Goal: Information Seeking & Learning: Learn about a topic

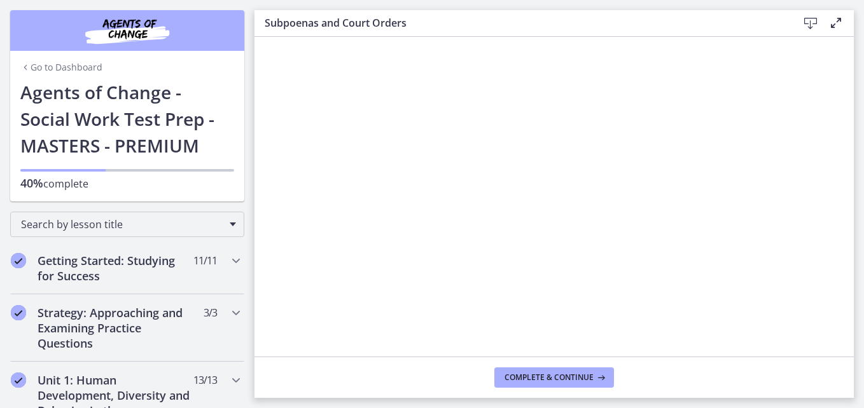
click at [424, 374] on footer "Complete & continue" at bounding box center [553, 377] width 599 height 41
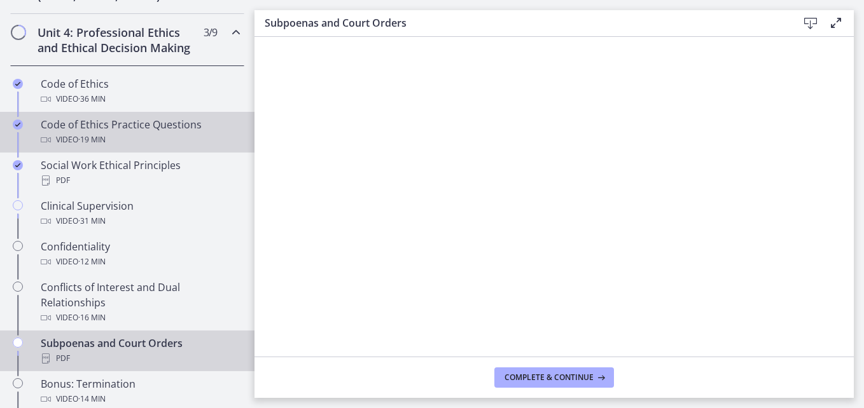
scroll to position [572, 0]
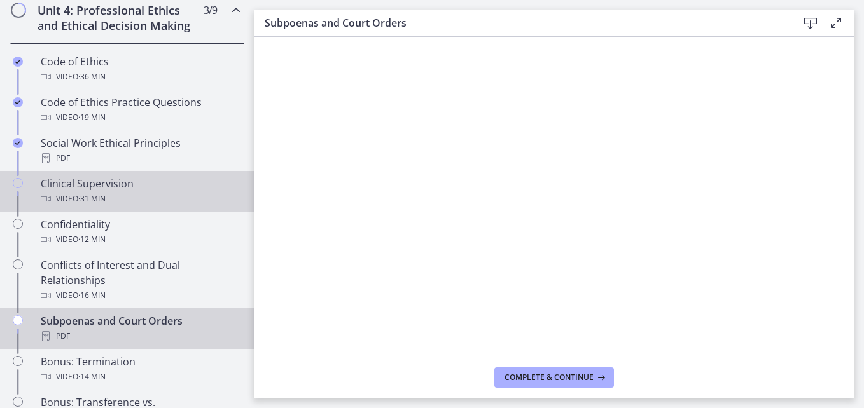
click at [142, 203] on div "Clinical Supervision Video · 31 min" at bounding box center [140, 191] width 198 height 31
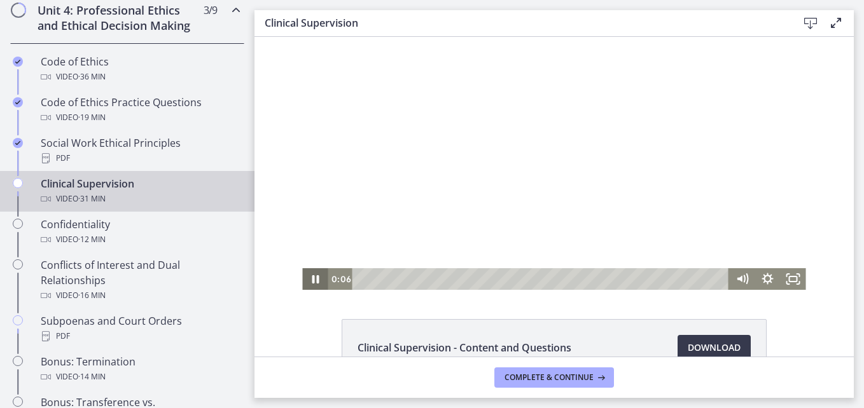
click at [312, 279] on icon "Pause" at bounding box center [315, 279] width 7 height 8
click at [791, 277] on icon "Fullscreen" at bounding box center [792, 279] width 25 height 22
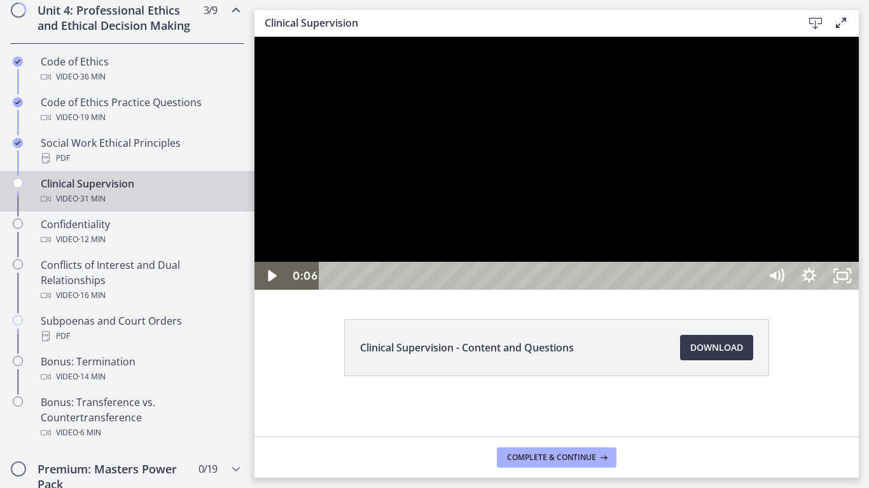
click at [794, 280] on div at bounding box center [556, 163] width 604 height 253
click at [859, 290] on div at bounding box center [556, 163] width 604 height 253
click at [569, 290] on div at bounding box center [556, 163] width 604 height 253
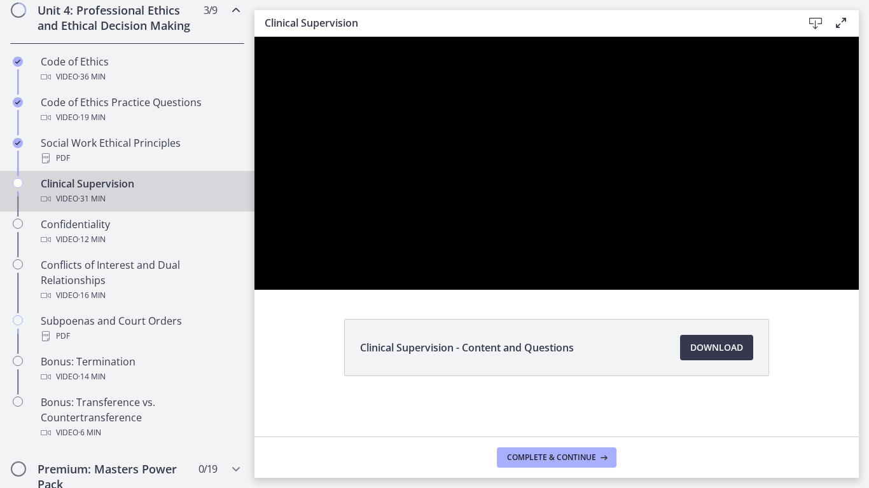
click at [568, 290] on div at bounding box center [556, 163] width 604 height 253
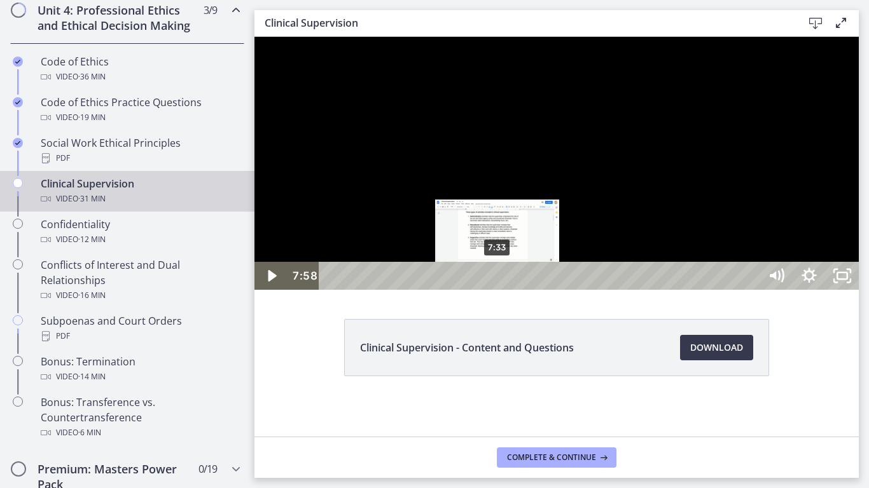
click at [498, 290] on div "7:33" at bounding box center [541, 276] width 420 height 28
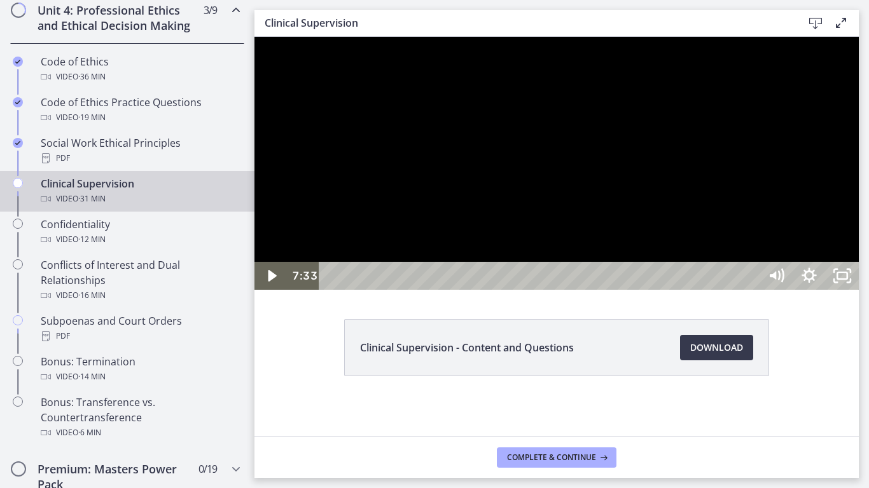
click at [533, 290] on div at bounding box center [556, 163] width 604 height 253
click at [481, 290] on div at bounding box center [556, 163] width 604 height 253
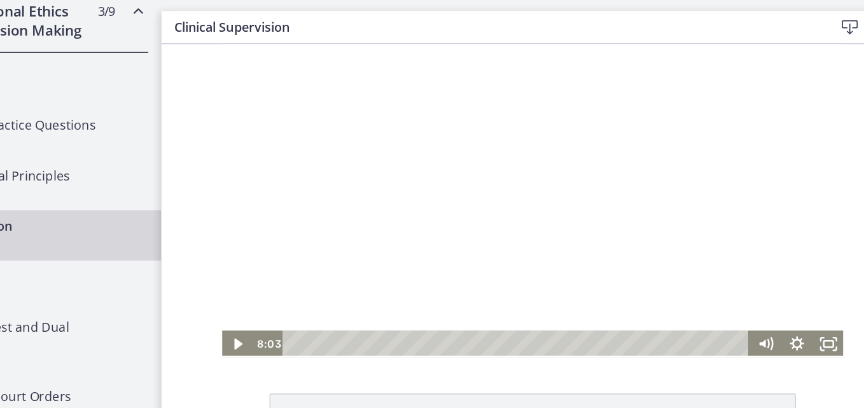
click at [414, 197] on div at bounding box center [460, 170] width 503 height 253
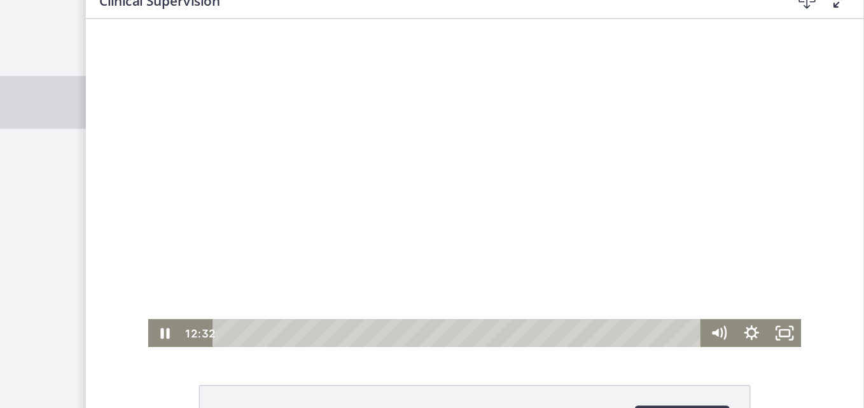
click at [389, 179] on div at bounding box center [384, 144] width 503 height 253
click at [293, 159] on div at bounding box center [384, 144] width 503 height 253
click at [619, 260] on icon "Fullscreen" at bounding box center [624, 261] width 31 height 26
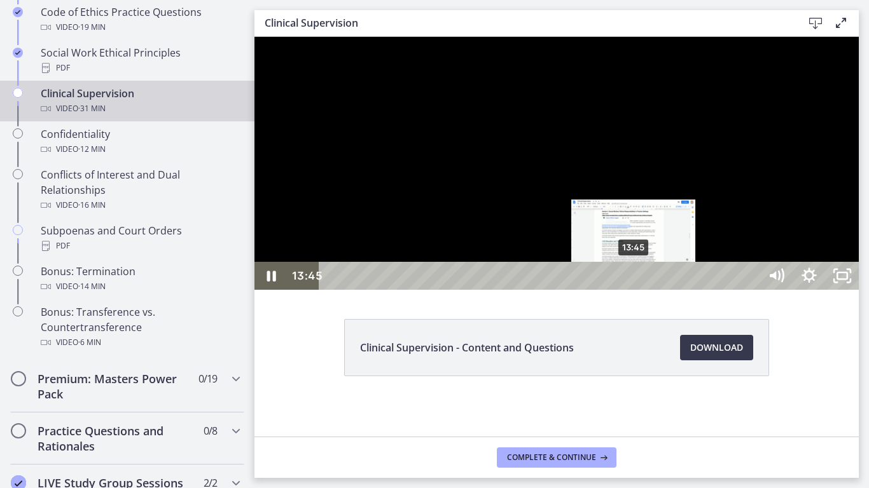
click at [634, 290] on div "13:45" at bounding box center [541, 276] width 420 height 28
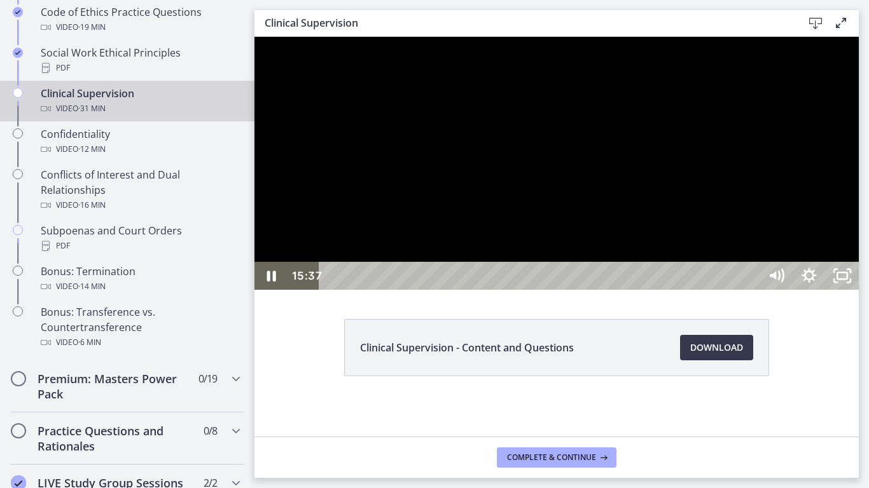
click at [806, 290] on div at bounding box center [556, 163] width 604 height 253
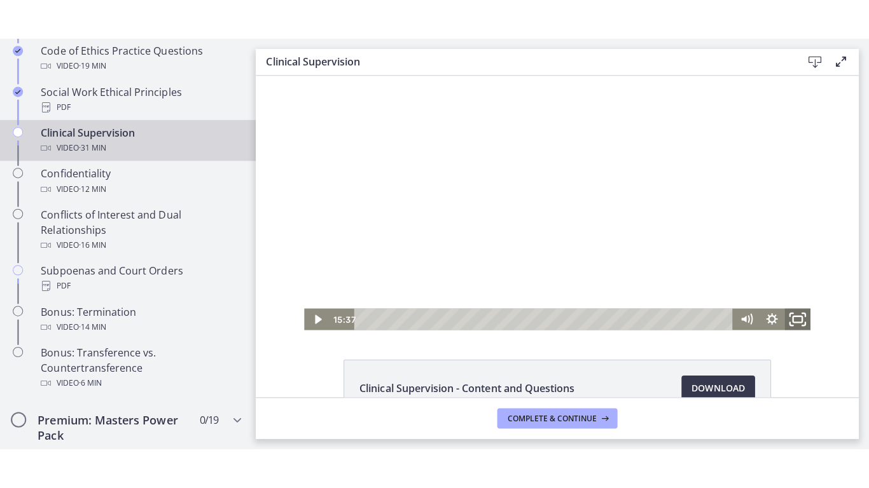
click at [794, 315] on rect "Fullscreen" at bounding box center [793, 318] width 9 height 6
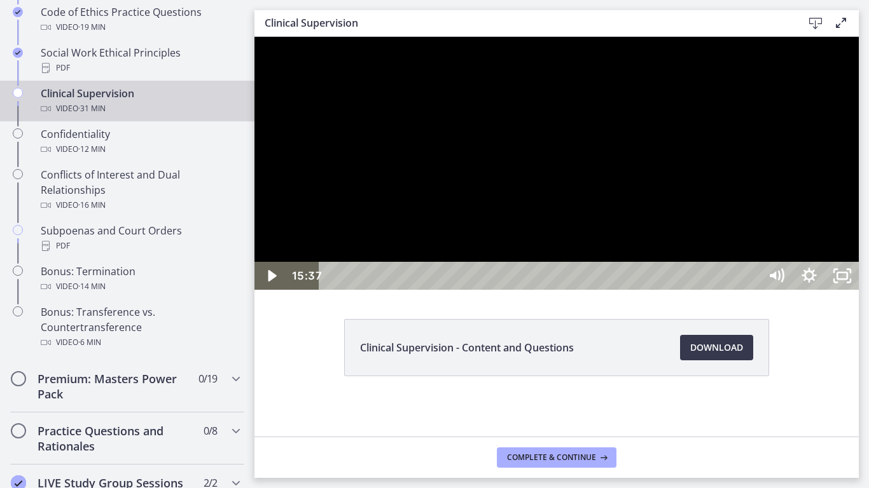
click at [742, 290] on div at bounding box center [556, 163] width 604 height 253
click at [649, 290] on div at bounding box center [556, 163] width 604 height 253
click at [717, 290] on div at bounding box center [556, 163] width 604 height 253
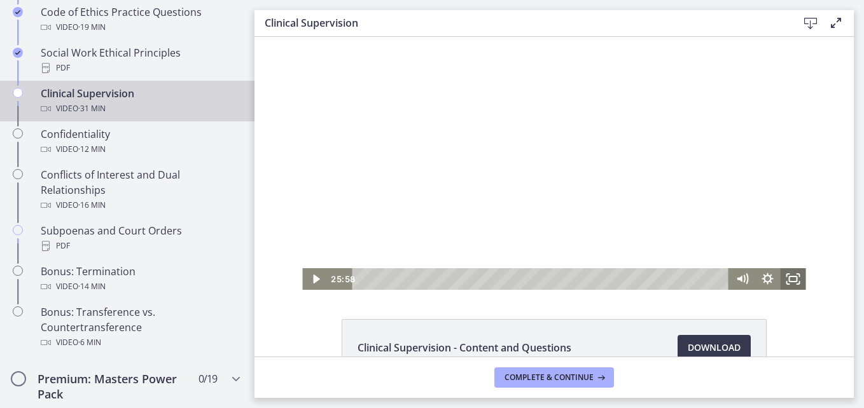
click at [784, 280] on icon "Fullscreen" at bounding box center [792, 279] width 25 height 22
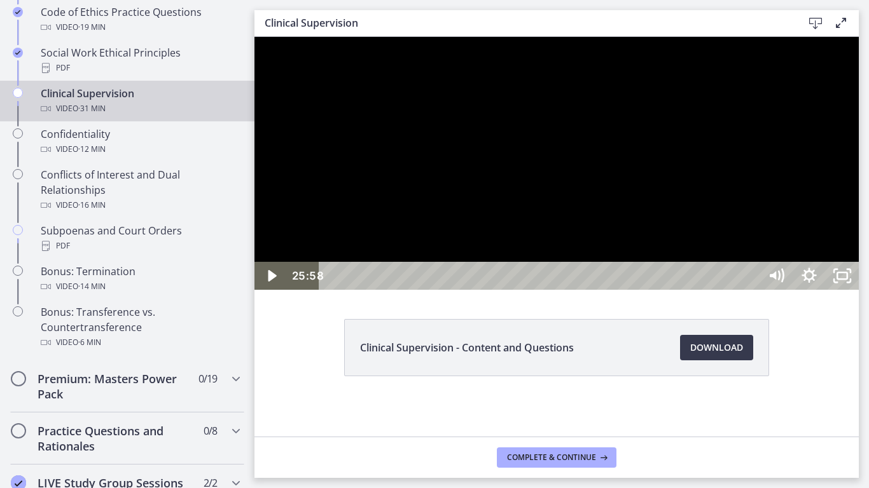
click at [859, 290] on div at bounding box center [556, 163] width 604 height 253
click at [619, 290] on div at bounding box center [556, 163] width 604 height 253
click at [616, 290] on div at bounding box center [556, 163] width 604 height 253
click at [752, 290] on div "27:39" at bounding box center [541, 276] width 420 height 28
click at [771, 290] on div at bounding box center [556, 163] width 604 height 253
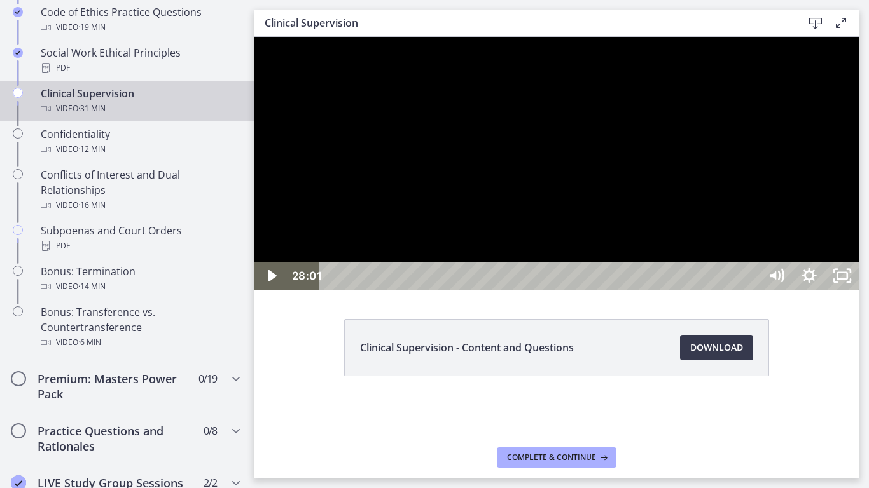
click at [701, 290] on div at bounding box center [556, 163] width 604 height 253
click at [752, 290] on div "28:27" at bounding box center [541, 276] width 420 height 28
click at [862, 293] on icon "Unfullscreen" at bounding box center [841, 276] width 39 height 34
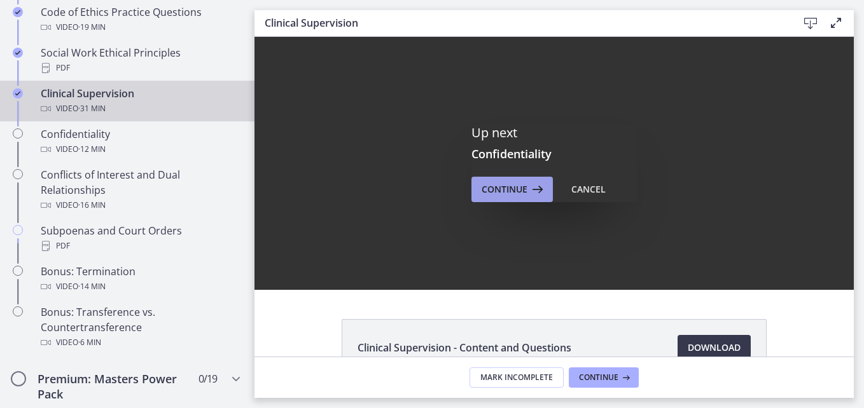
click at [518, 188] on span "Continue" at bounding box center [504, 189] width 46 height 15
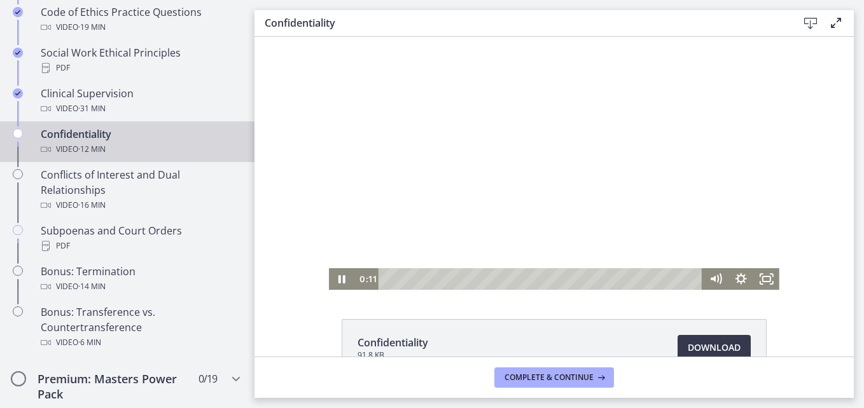
click at [588, 195] on div at bounding box center [554, 163] width 450 height 253
click at [562, 218] on div at bounding box center [554, 163] width 450 height 253
click at [743, 277] on icon "Show settings menu" at bounding box center [740, 279] width 25 height 22
click at [803, 250] on div "Click for sound @keyframes VOLUME_SMALL_WAVE_FLASH { 0% { opacity: 0; } 33% { o…" at bounding box center [553, 163] width 599 height 253
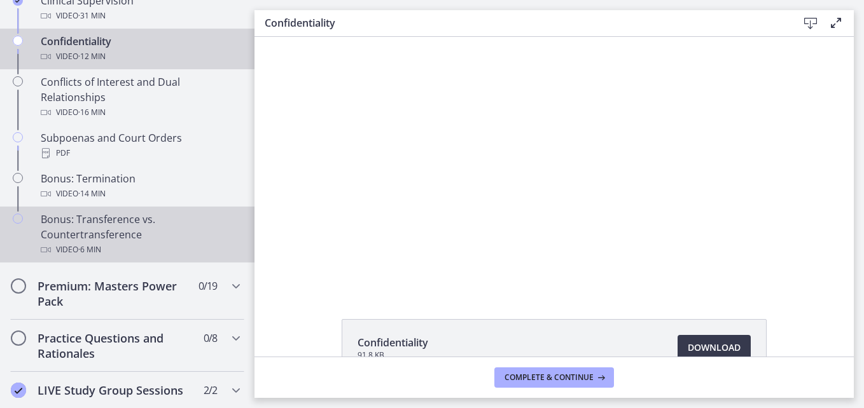
scroll to position [726, 0]
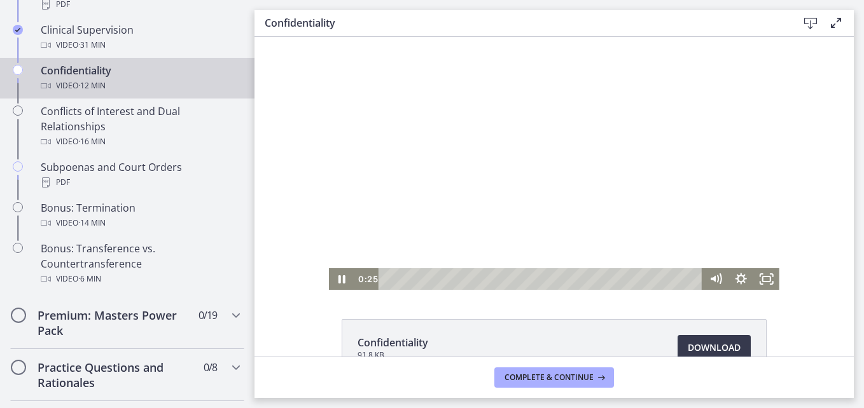
click at [452, 184] on div at bounding box center [554, 163] width 450 height 253
click at [476, 210] on div at bounding box center [554, 163] width 450 height 253
click at [502, 173] on div at bounding box center [554, 163] width 450 height 253
click at [340, 281] on icon "Play Video" at bounding box center [342, 279] width 25 height 22
click at [467, 187] on div at bounding box center [554, 163] width 450 height 253
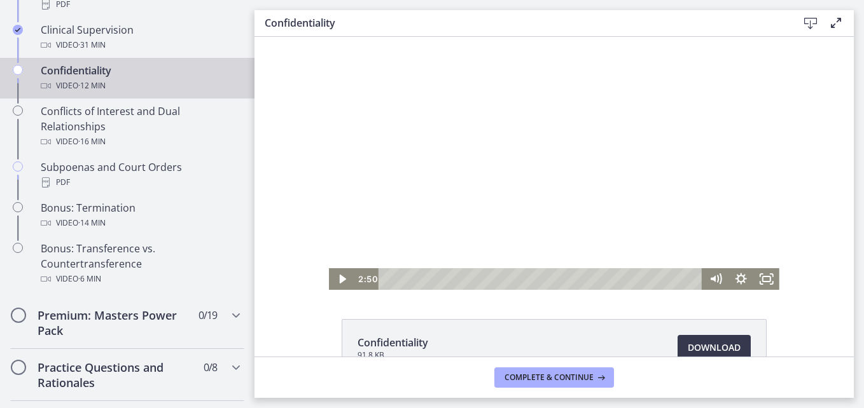
click at [563, 175] on div at bounding box center [554, 163] width 450 height 253
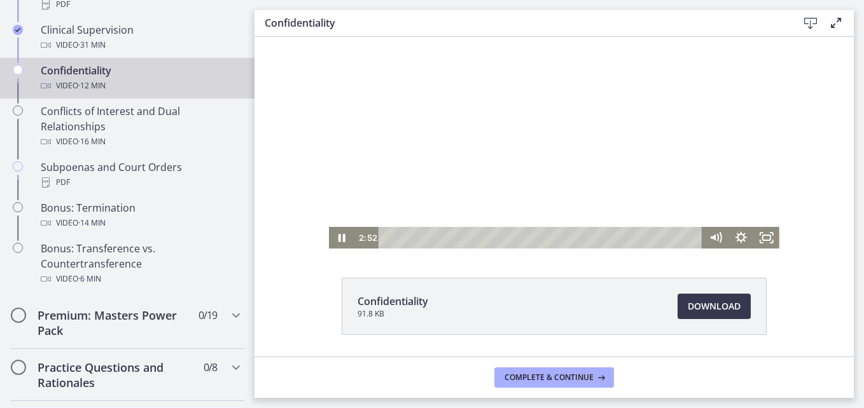
scroll to position [64, 0]
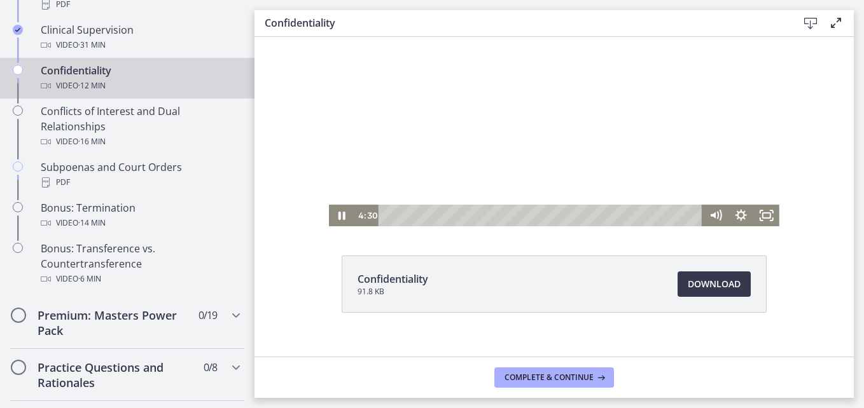
click at [528, 85] on div at bounding box center [554, 99] width 450 height 253
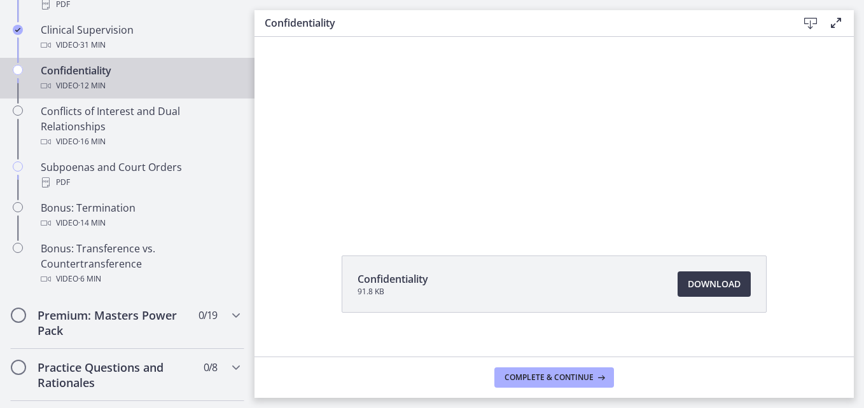
scroll to position [0, 0]
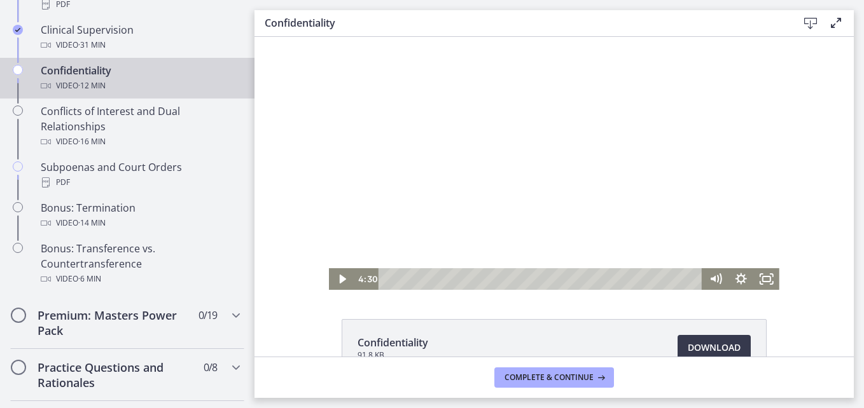
click at [703, 131] on div at bounding box center [554, 163] width 450 height 253
click at [591, 179] on div at bounding box center [554, 163] width 450 height 253
click at [480, 137] on div at bounding box center [554, 163] width 450 height 253
click at [545, 136] on div at bounding box center [554, 163] width 450 height 253
click at [484, 157] on div at bounding box center [554, 163] width 450 height 253
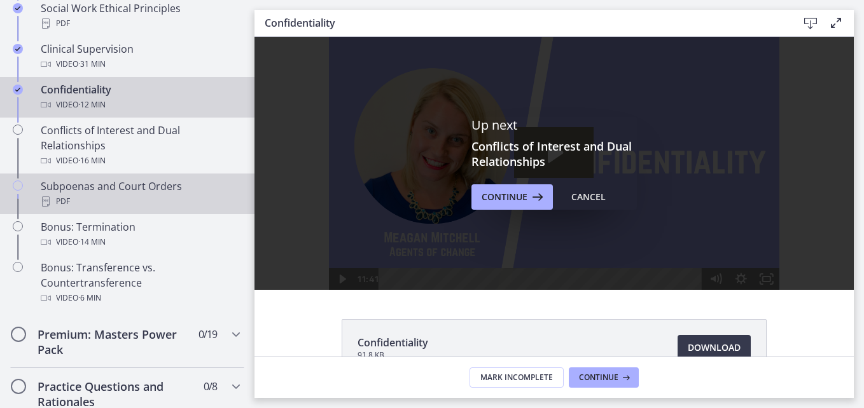
scroll to position [726, 0]
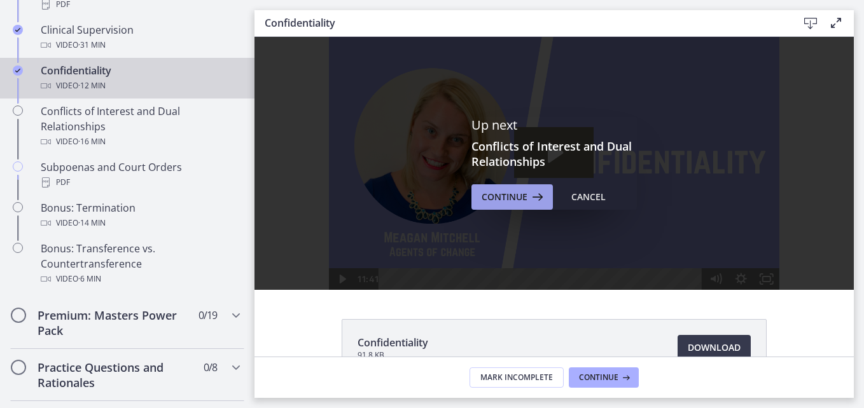
click at [525, 206] on button "Continue" at bounding box center [511, 196] width 81 height 25
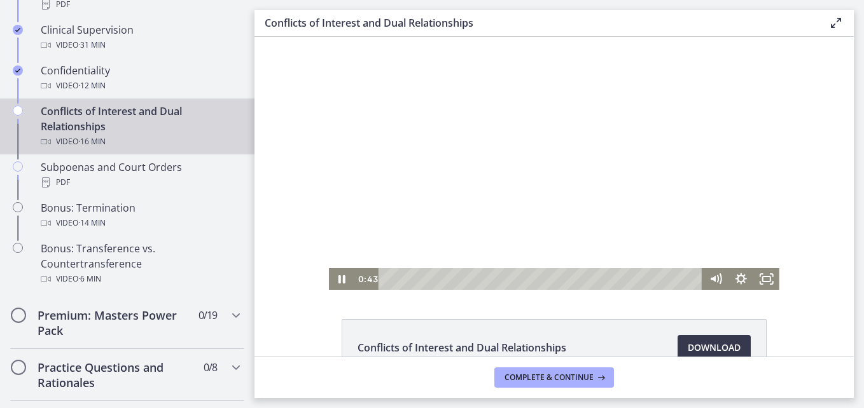
click at [567, 141] on div at bounding box center [554, 163] width 450 height 253
